Goal: Find specific page/section: Find specific page/section

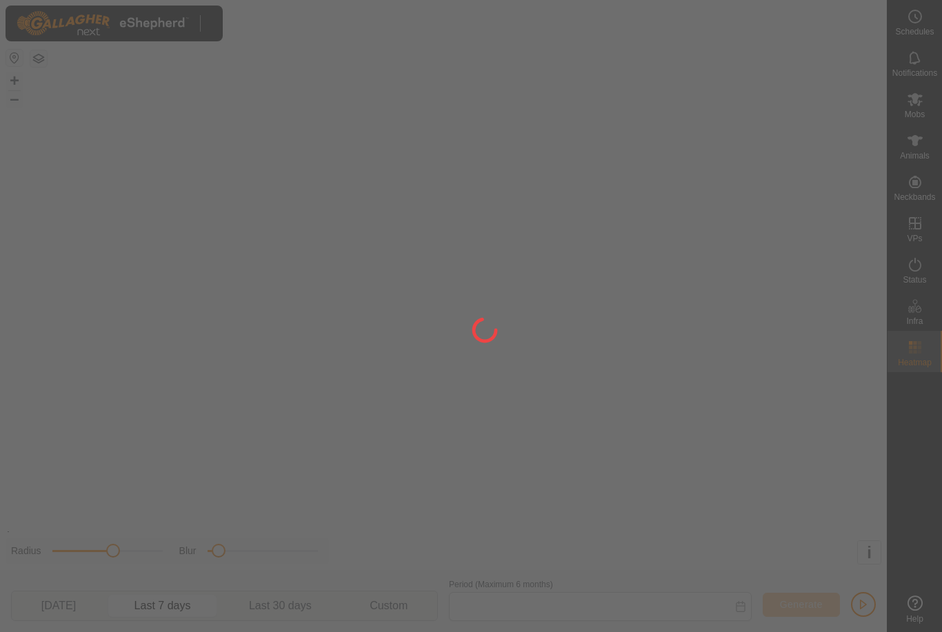
type input "[DATE] - [DATE]"
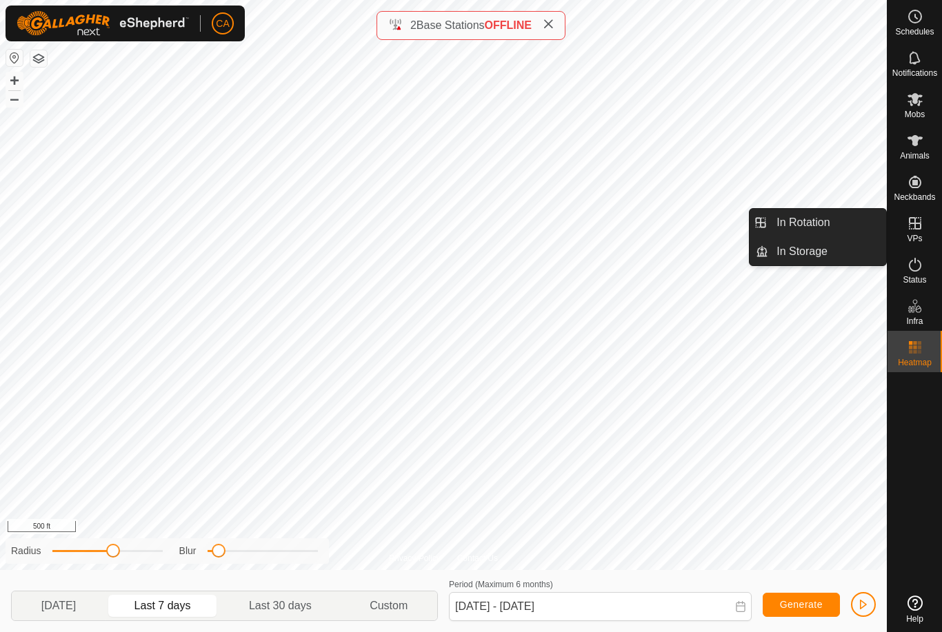
click at [826, 224] on span "In Rotation" at bounding box center [802, 222] width 53 height 17
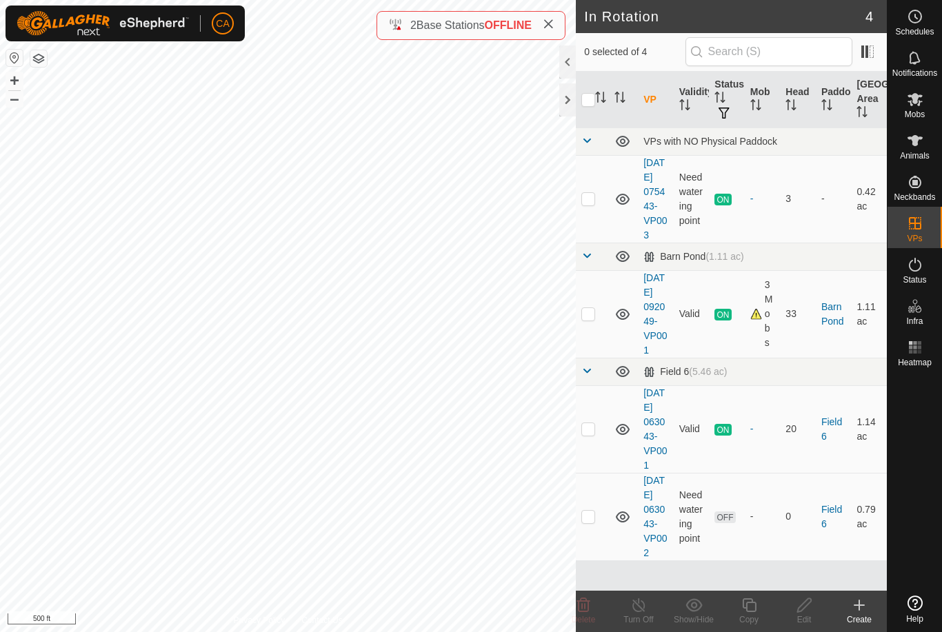
click at [561, 112] on div at bounding box center [567, 99] width 17 height 33
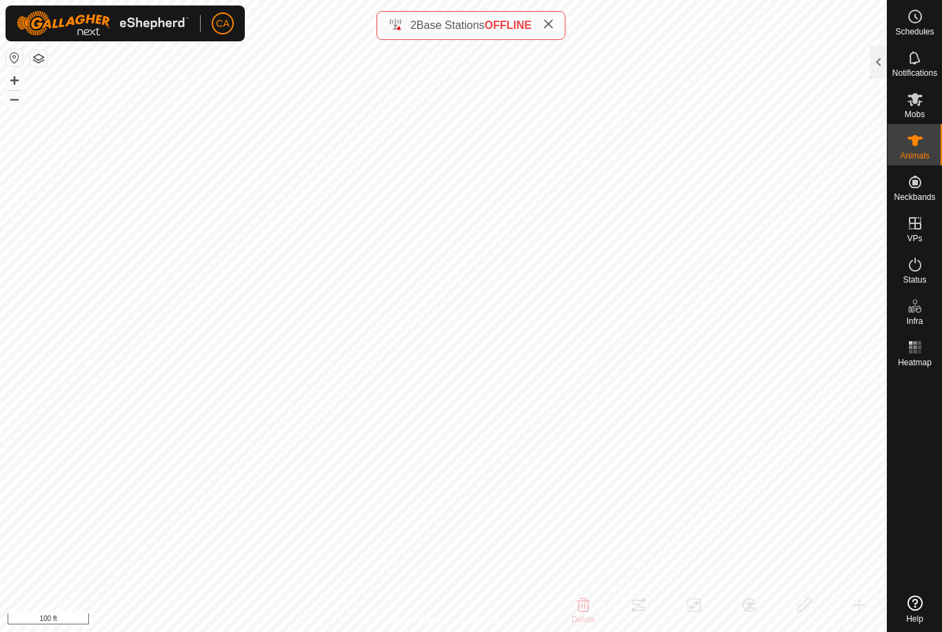
click at [875, 65] on div at bounding box center [878, 62] width 17 height 33
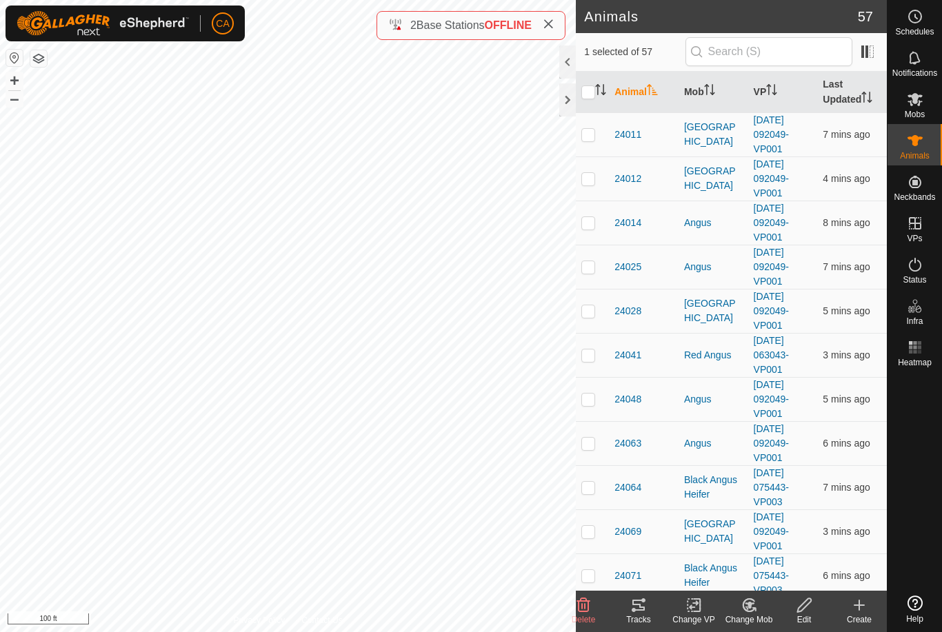
click at [693, 94] on th "Mob" at bounding box center [713, 92] width 70 height 41
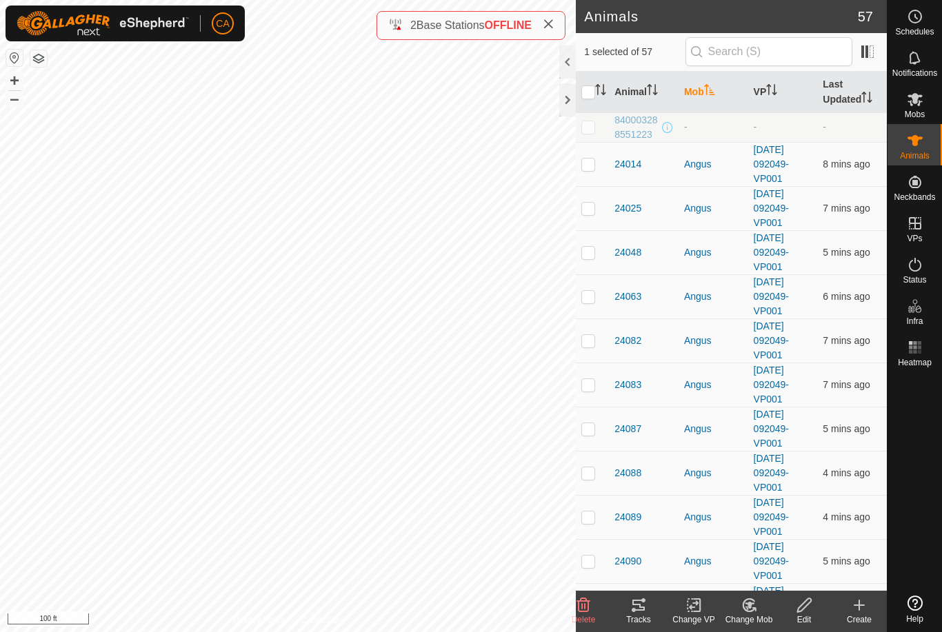
click at [710, 95] on icon "Activate to sort" at bounding box center [709, 89] width 11 height 11
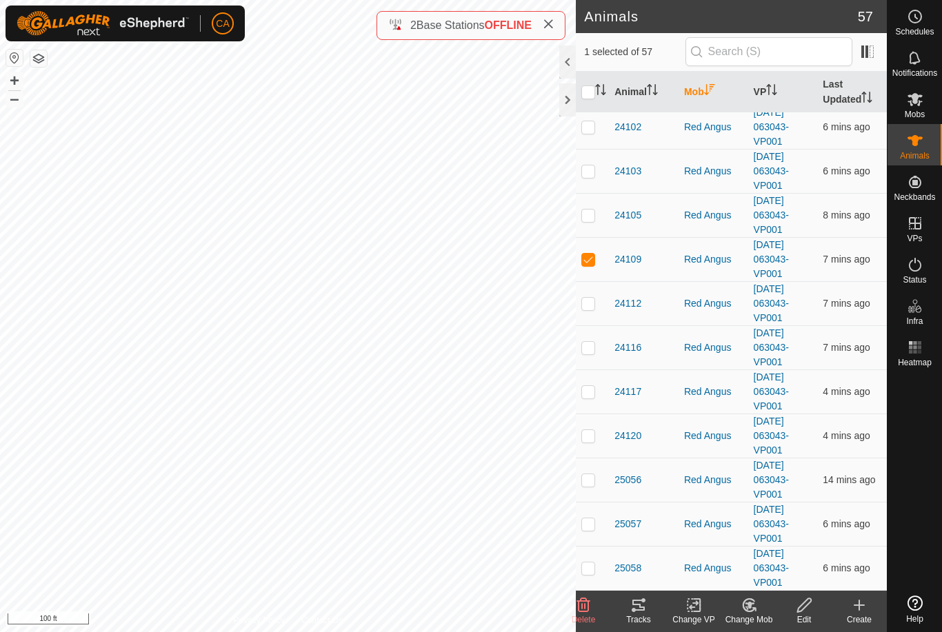
scroll to position [409, 0]
